Goal: Information Seeking & Learning: Learn about a topic

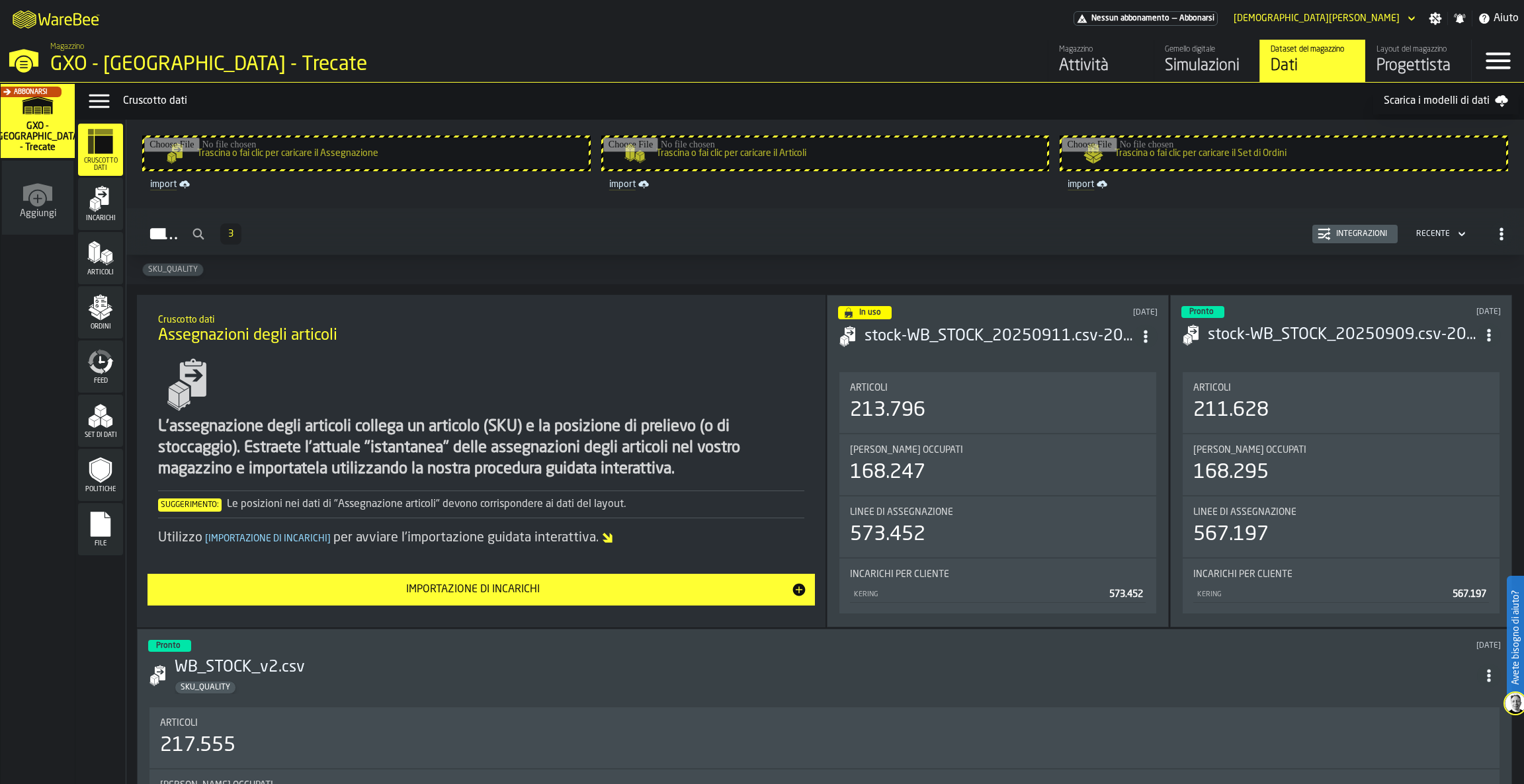
click at [1195, 46] on div "Gemello digitale" at bounding box center [1207, 50] width 84 height 10
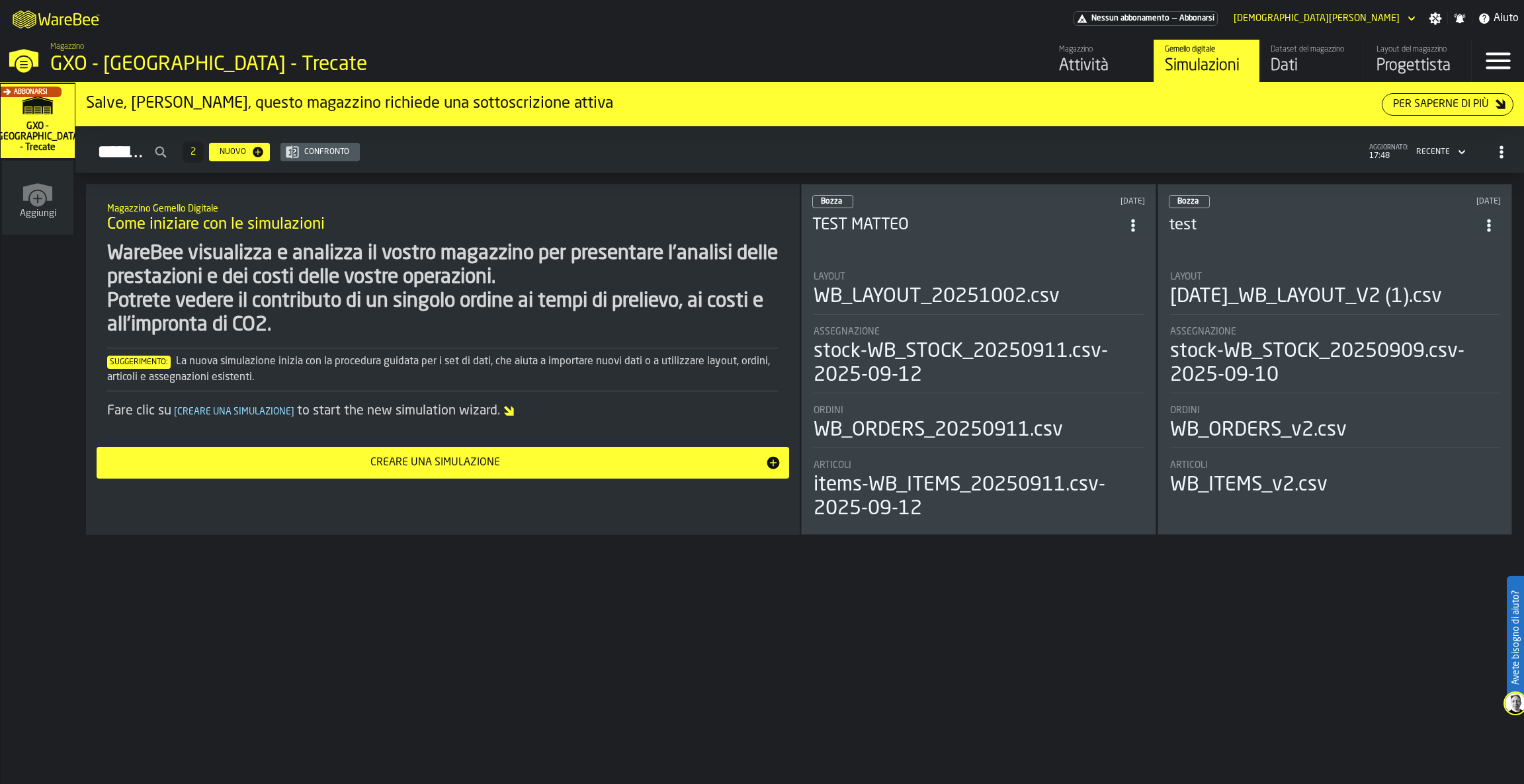
click at [965, 245] on header "Bozza [DATE] TEST [PERSON_NAME]" at bounding box center [978, 221] width 332 height 53
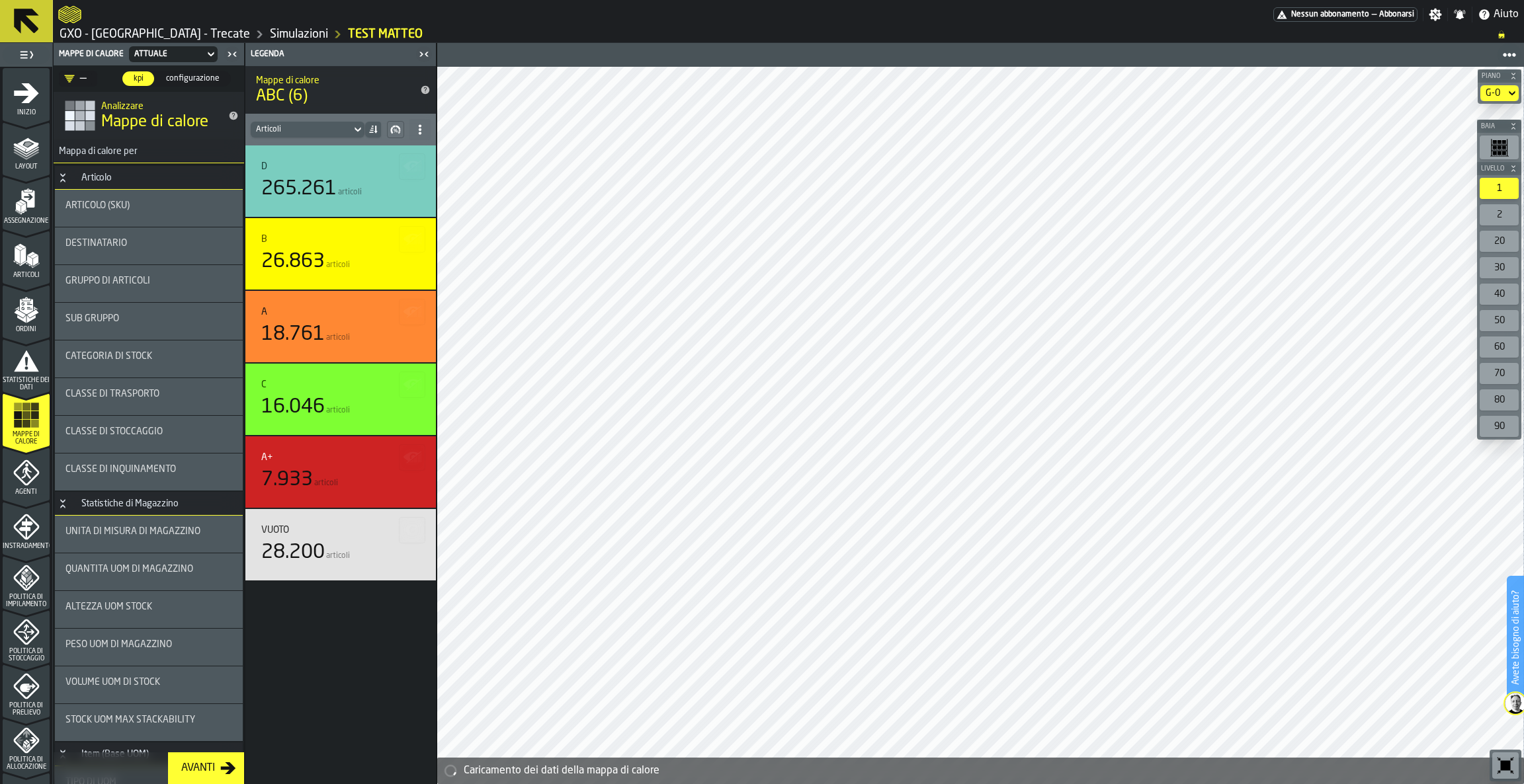
click at [1495, 93] on div "G-0" at bounding box center [1493, 93] width 14 height 11
click at [1484, 157] on li "G-1" at bounding box center [1476, 149] width 85 height 32
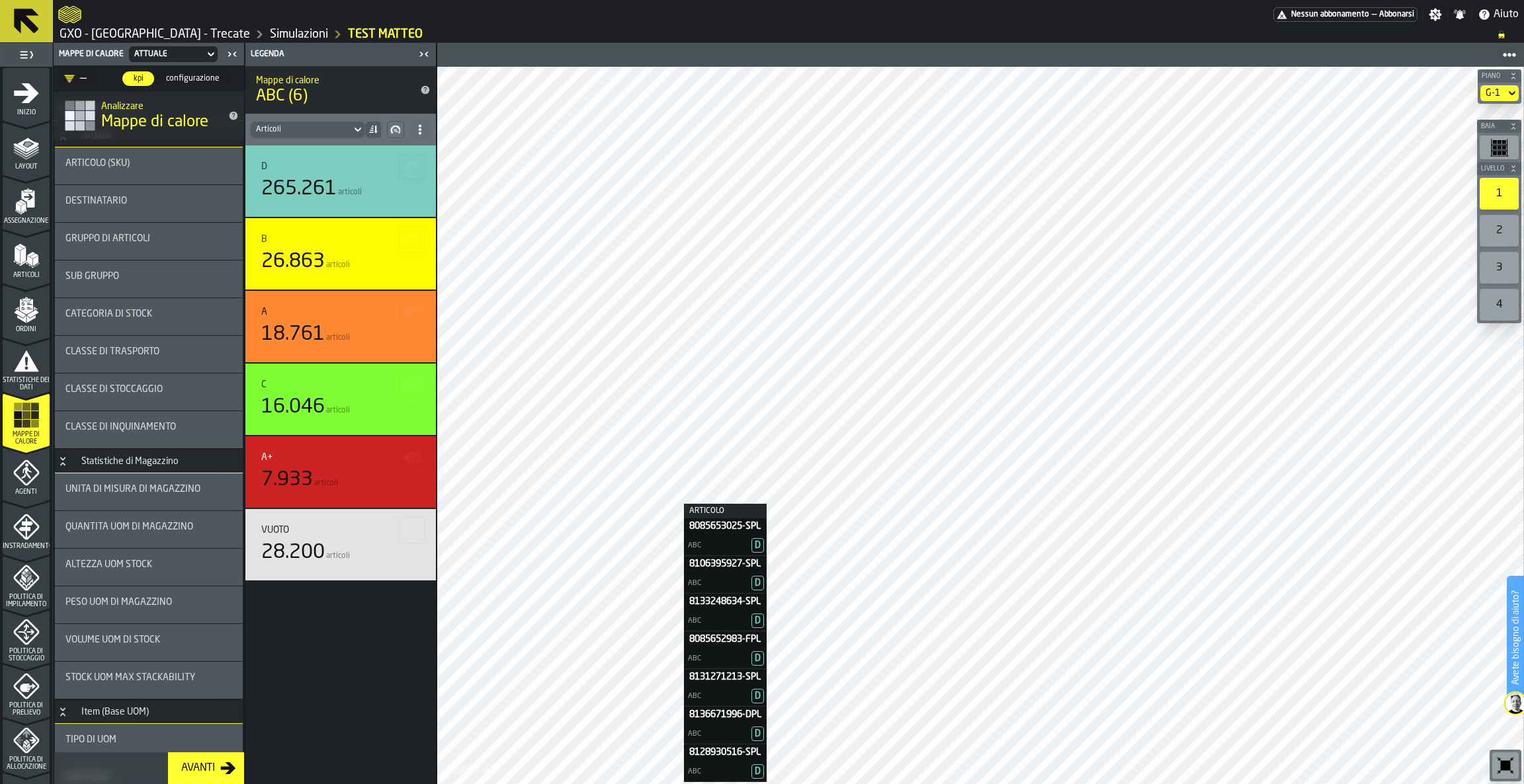
scroll to position [44, 0]
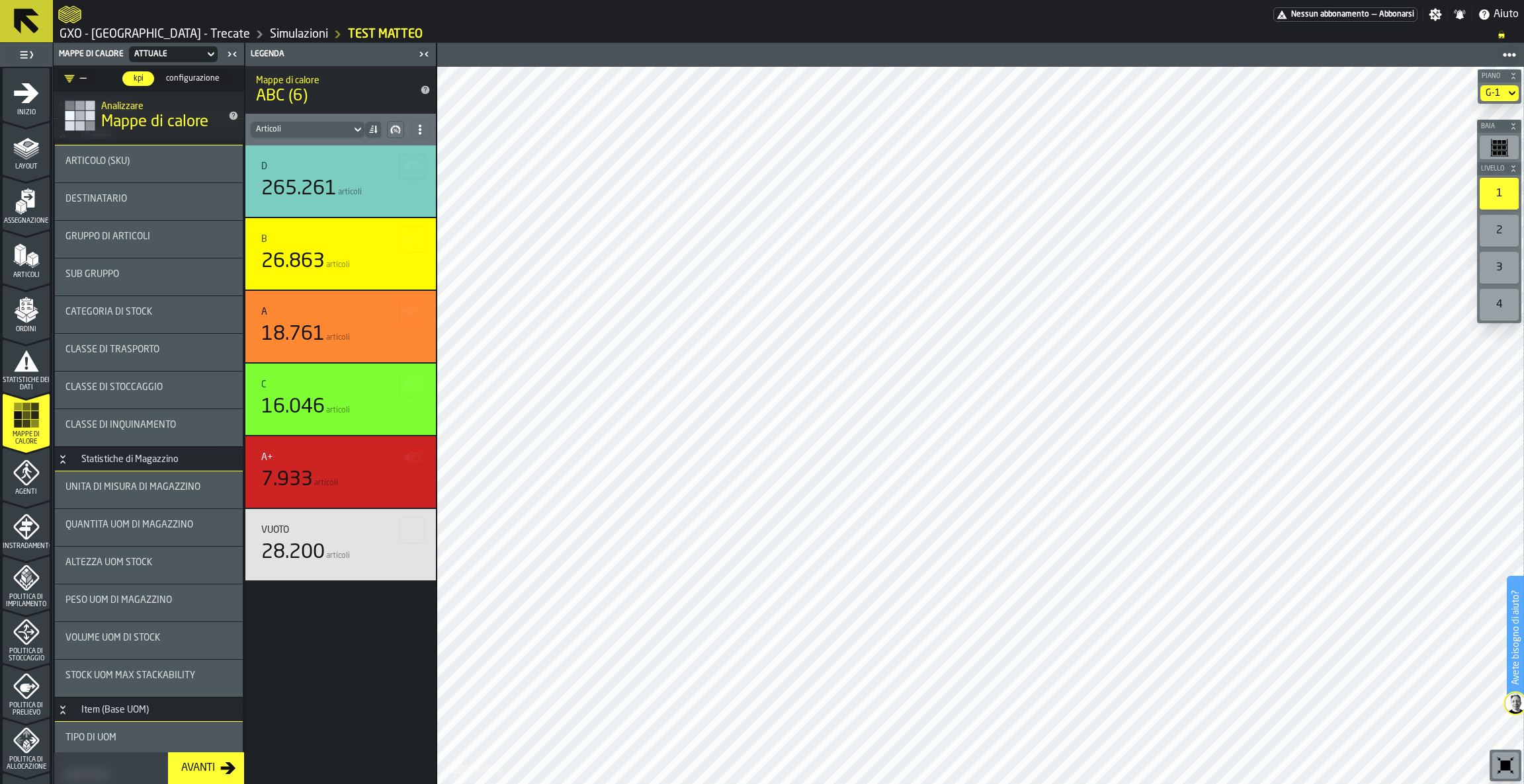
click at [1499, 90] on div "G-1" at bounding box center [1493, 93] width 14 height 11
click at [1478, 205] on div "G-3" at bounding box center [1476, 212] width 69 height 16
